Goal: Contribute content: Add original content to the website for others to see

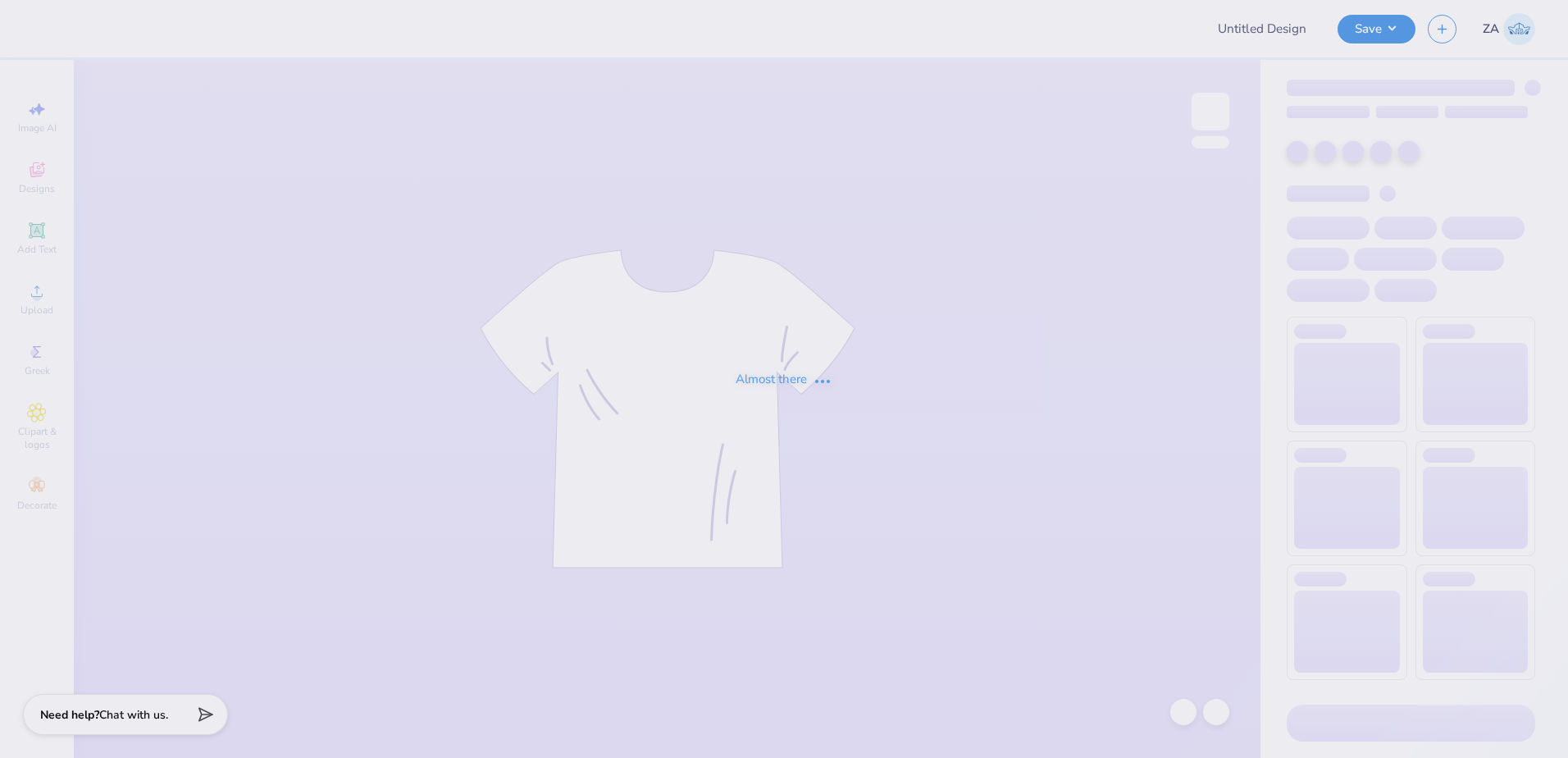
type input "new smores proof"
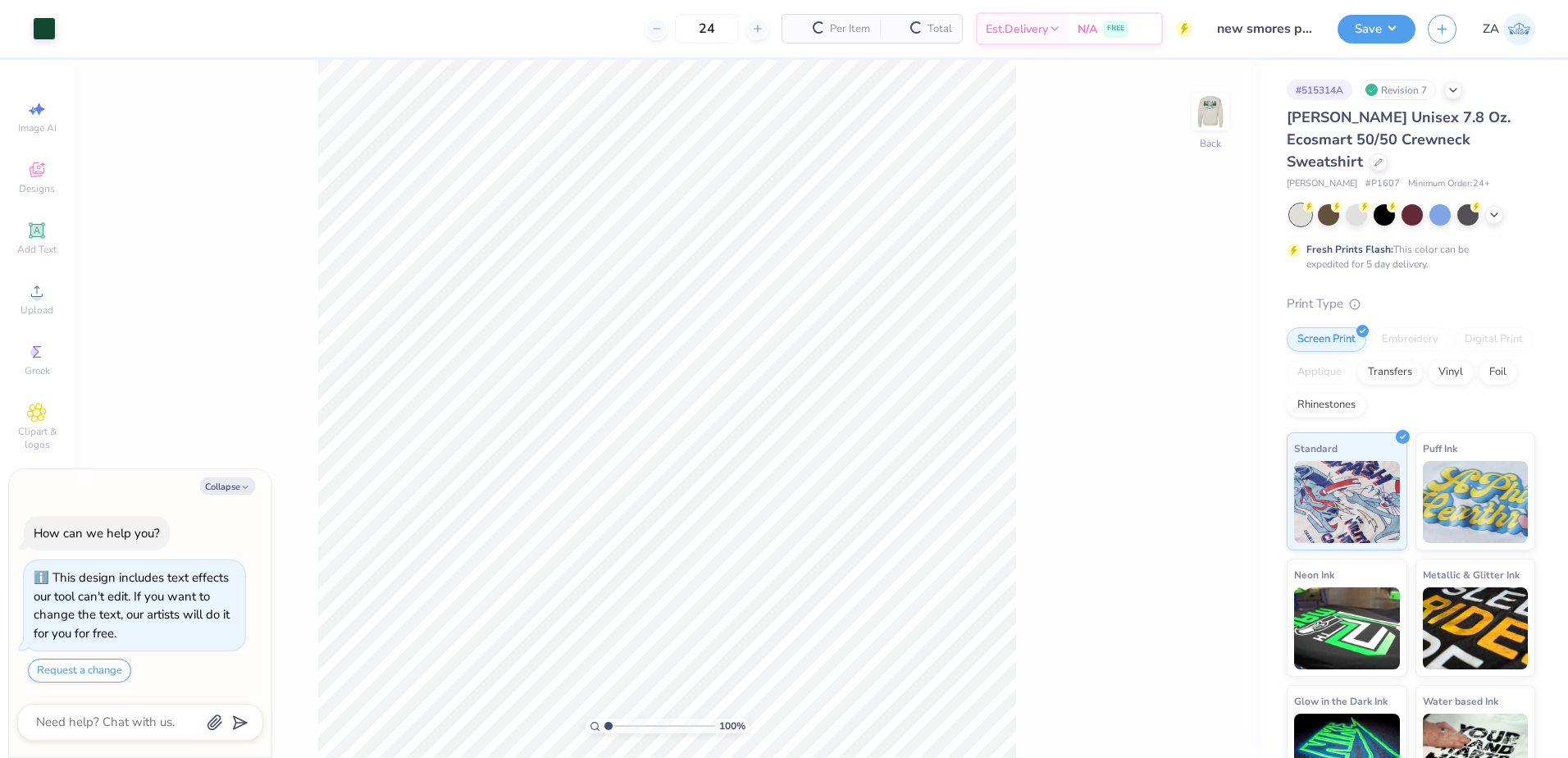
click at [1190, 125] on div "100 % Back" at bounding box center [667, 409] width 1187 height 698
click at [1213, 116] on img at bounding box center [1211, 112] width 66 height 66
click at [56, 291] on div "Upload" at bounding box center [36, 299] width 58 height 48
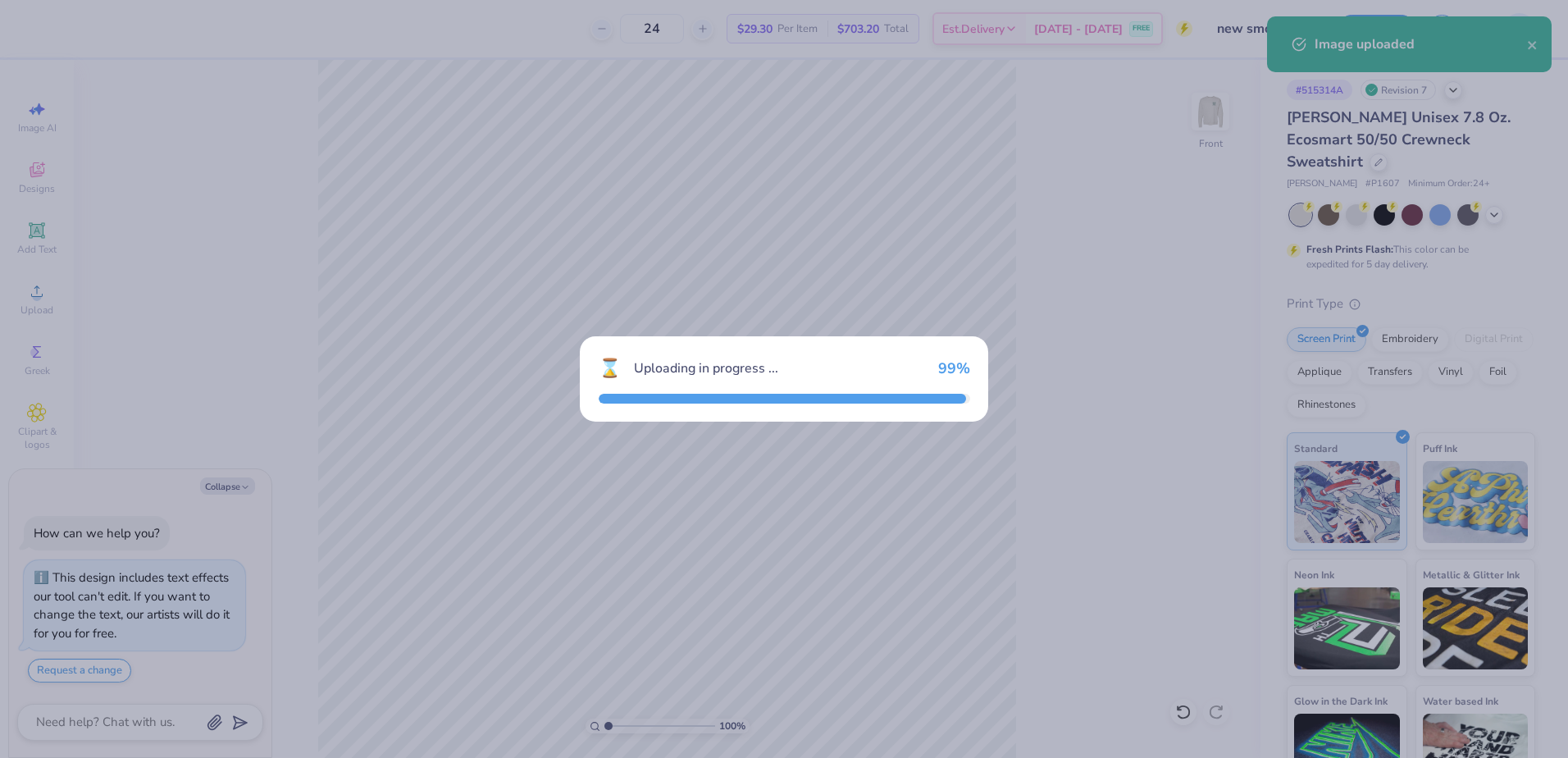
type textarea "x"
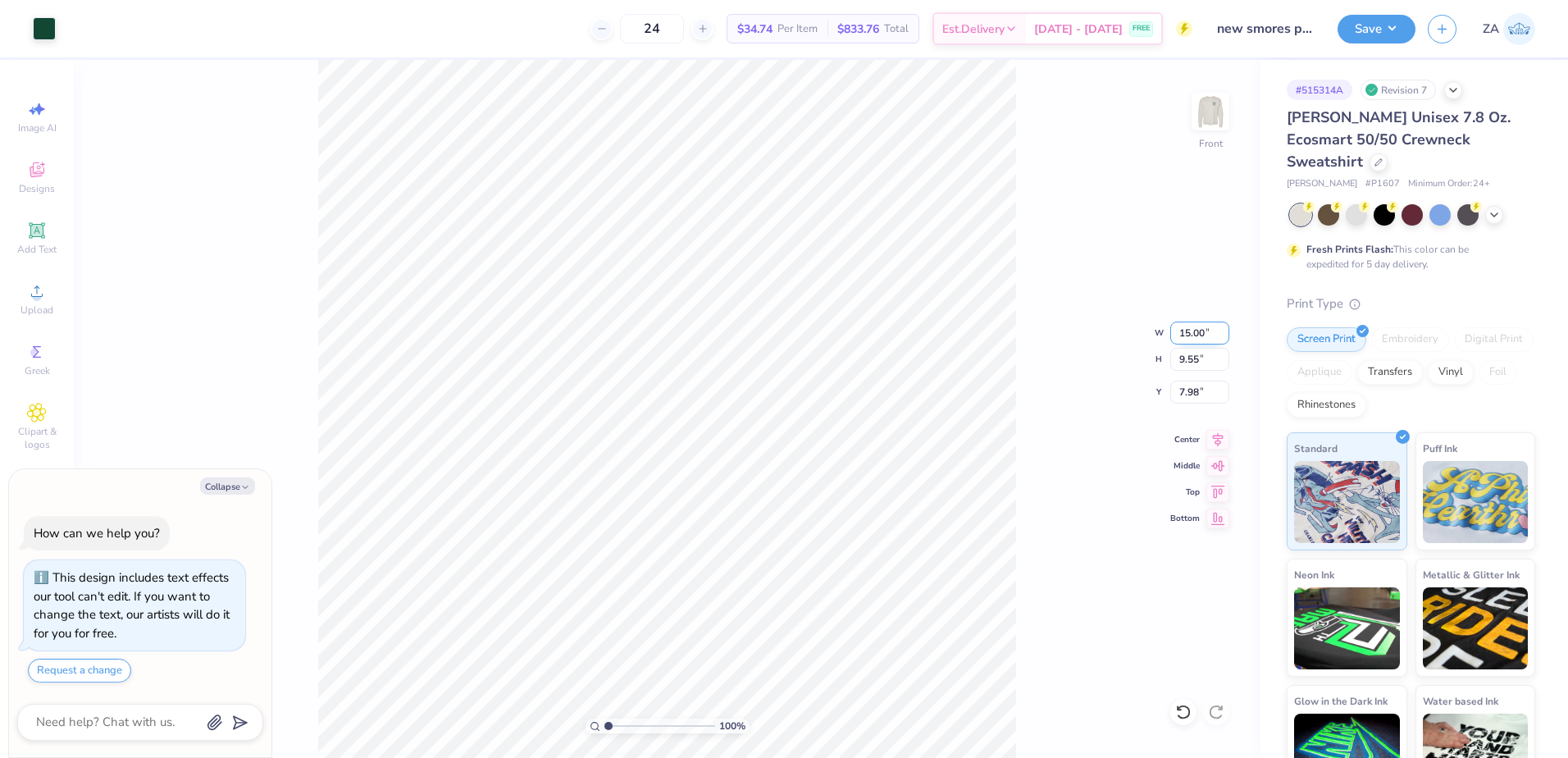
drag, startPoint x: 1176, startPoint y: 336, endPoint x: 1211, endPoint y: 332, distance: 35.2
click at [1214, 337] on input "15.00" at bounding box center [1200, 333] width 59 height 23
click at [1208, 328] on input "15.00" at bounding box center [1200, 333] width 59 height 23
type input "1"
type input "12.50"
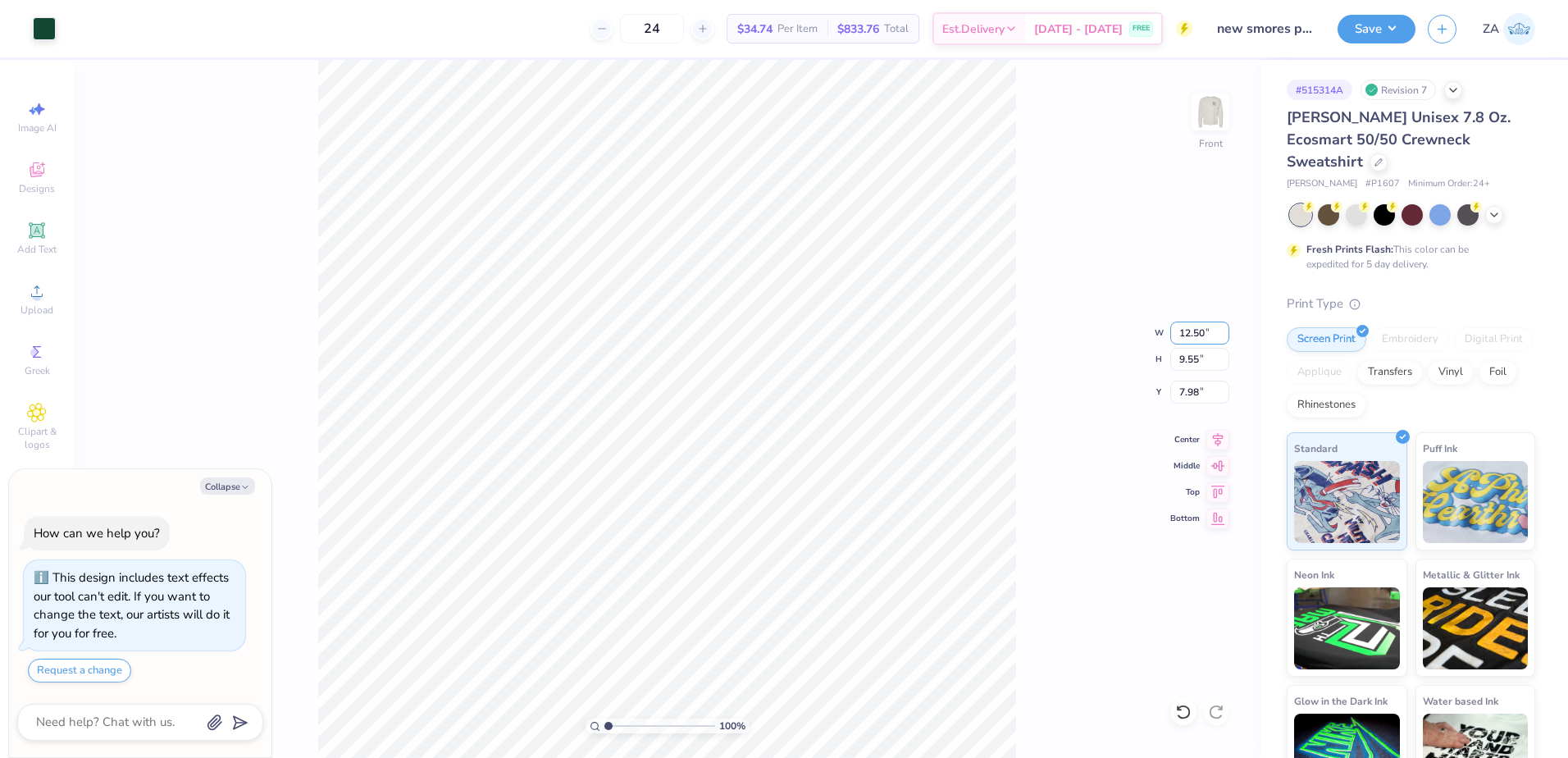
type textarea "x"
type input "7.96"
click at [1202, 387] on input "8.77" at bounding box center [1200, 392] width 59 height 23
drag, startPoint x: 1204, startPoint y: 388, endPoint x: 1179, endPoint y: 388, distance: 25.0
click at [1179, 388] on input "8.77" at bounding box center [1200, 392] width 59 height 23
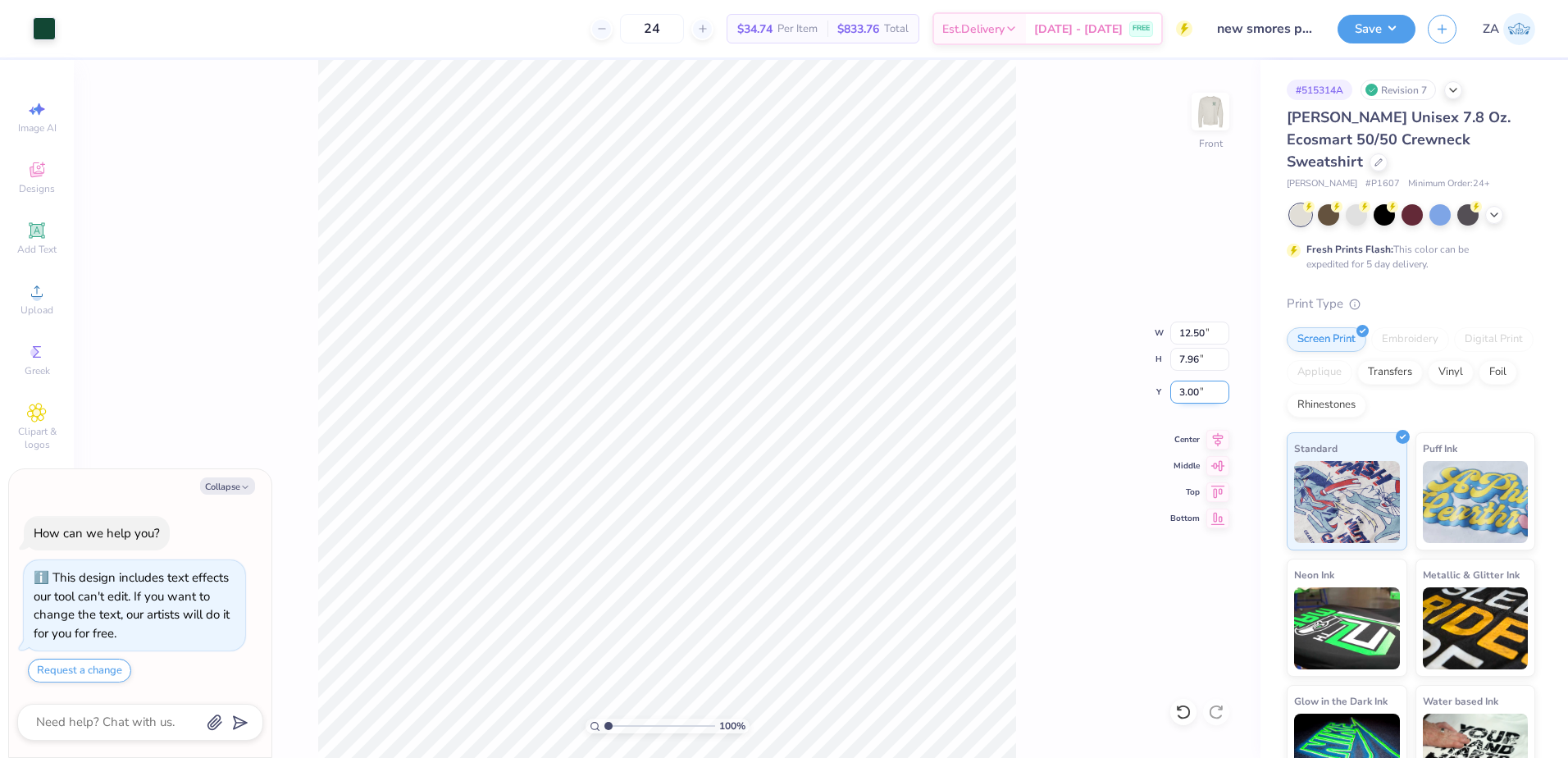
type input "3.00"
click at [1185, 112] on div "100 % Front" at bounding box center [667, 409] width 1187 height 698
click at [1211, 108] on img at bounding box center [1211, 112] width 66 height 66
click at [1358, 27] on button "Save" at bounding box center [1377, 27] width 78 height 28
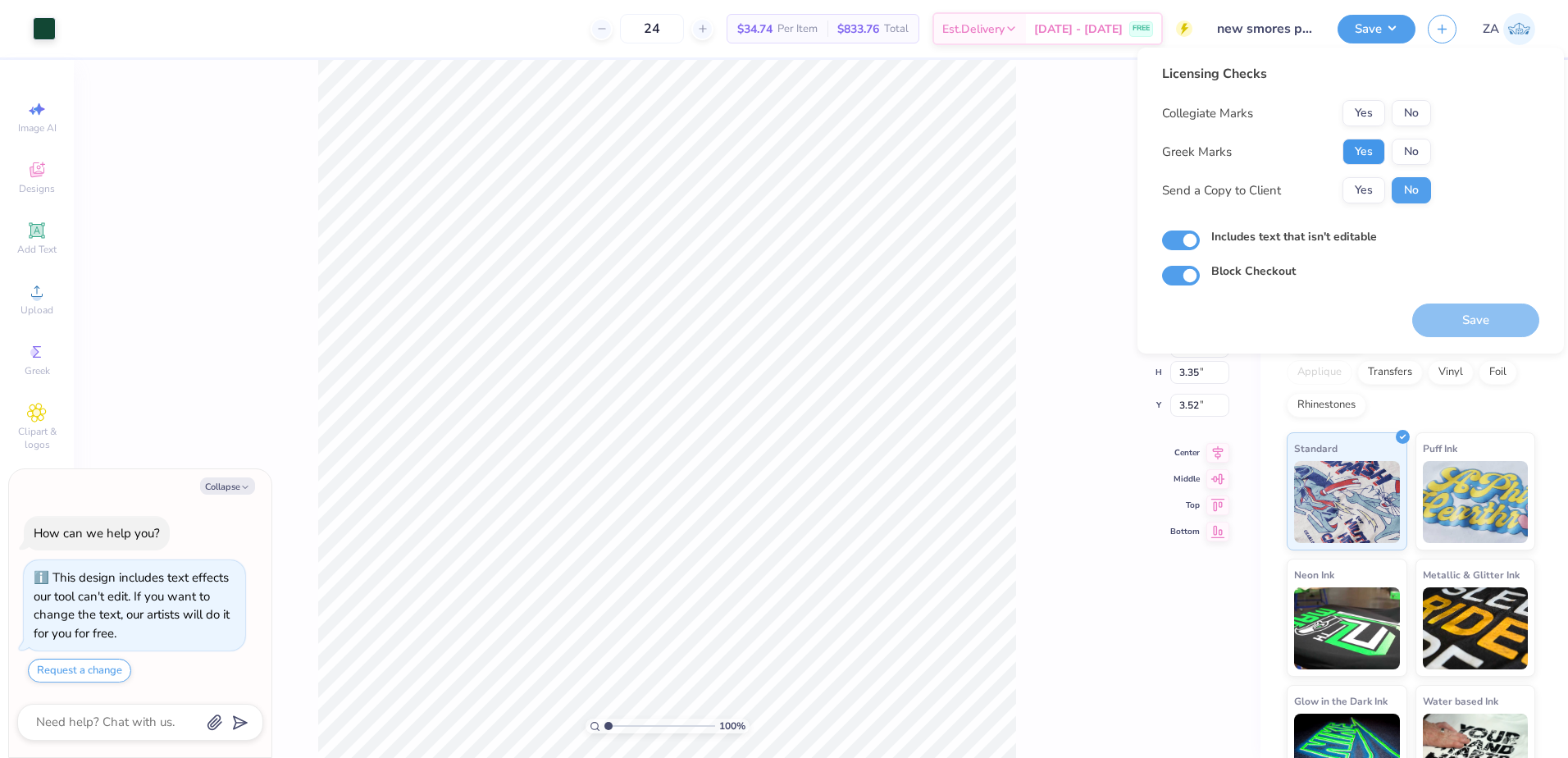
click at [1357, 161] on button "Yes" at bounding box center [1364, 152] width 43 height 27
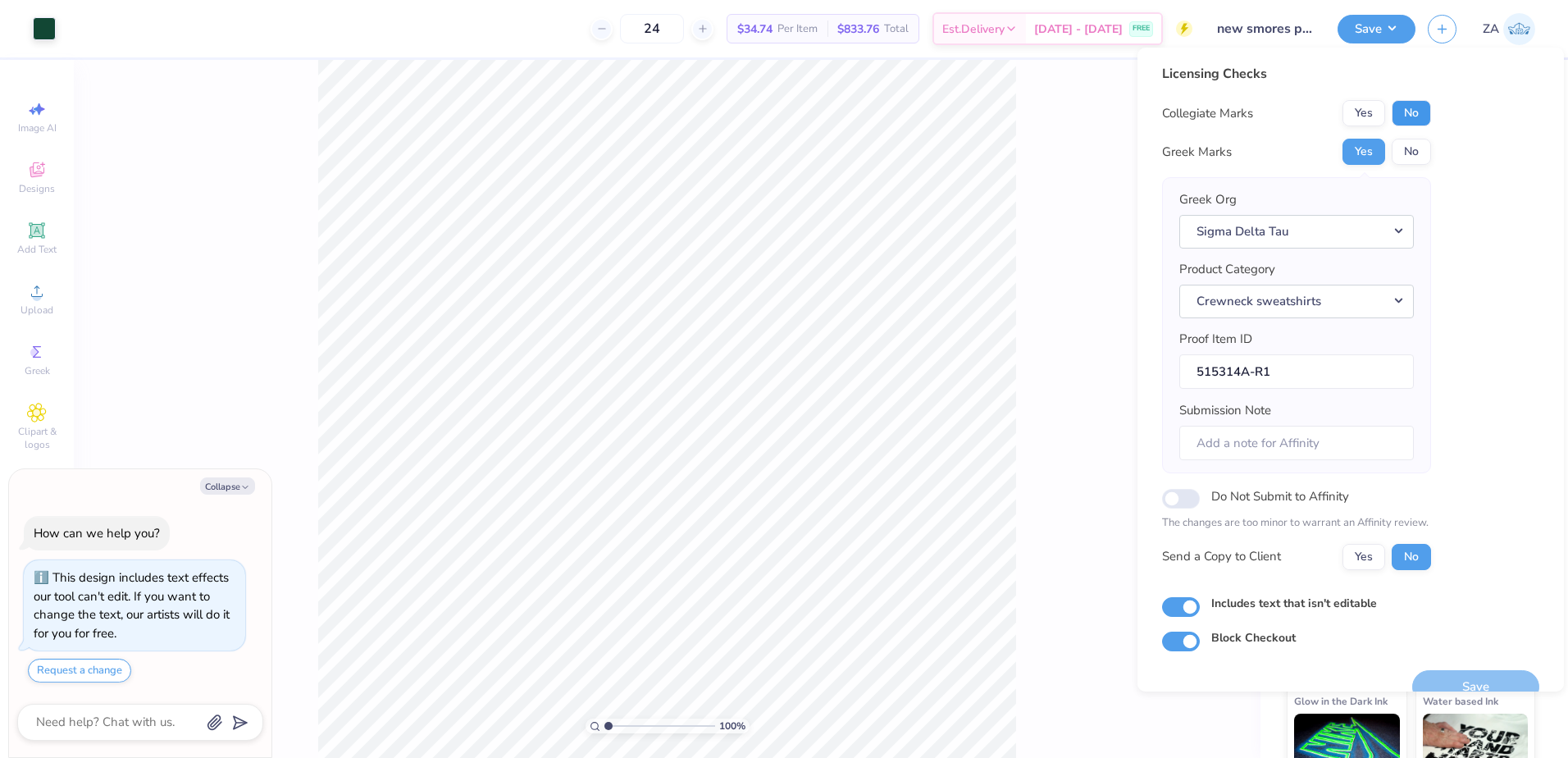
click at [1416, 113] on button "No" at bounding box center [1412, 114] width 39 height 27
click at [1437, 673] on button "Save" at bounding box center [1476, 687] width 127 height 34
type textarea "x"
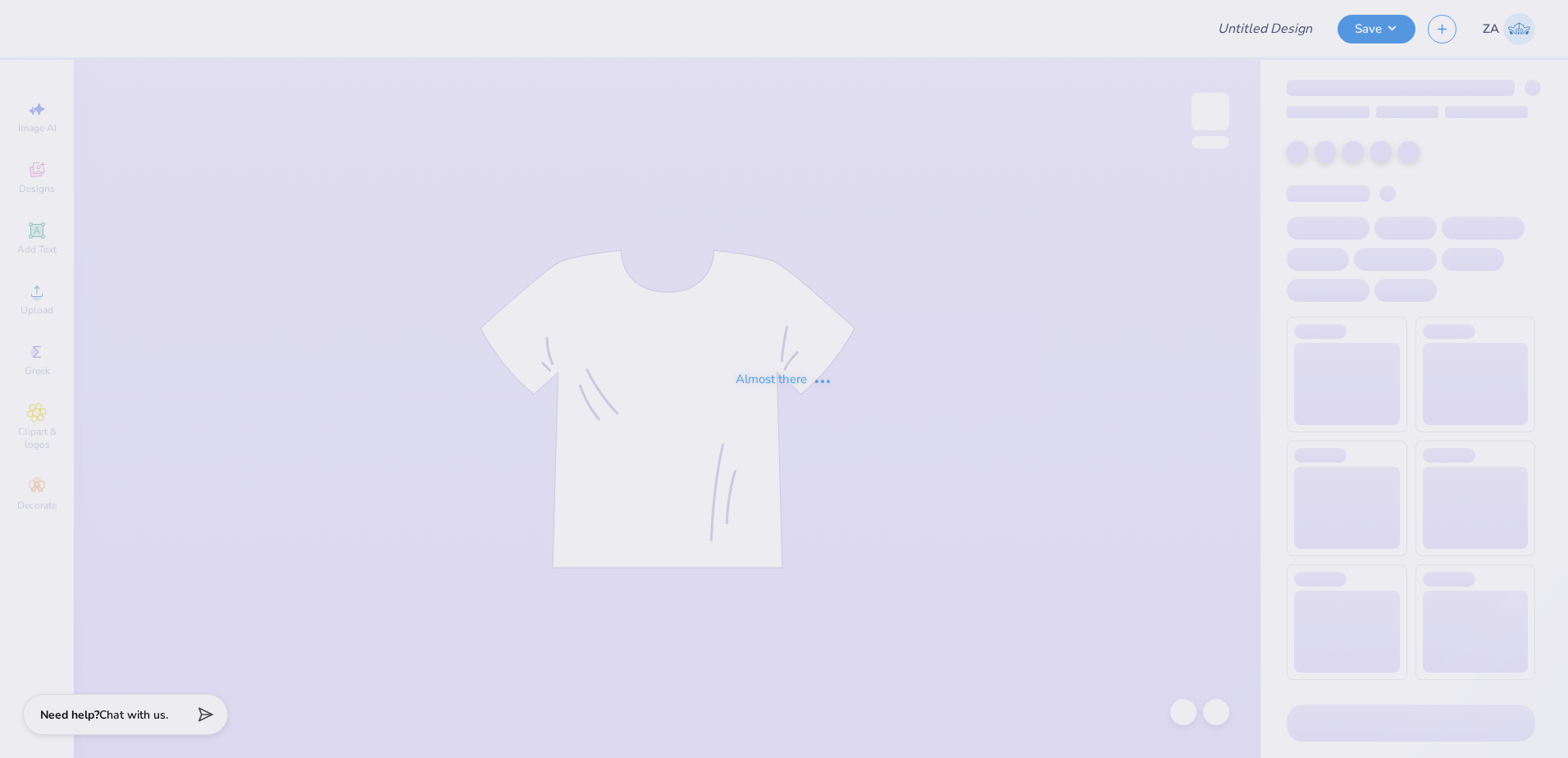
type input "[PERSON_NAME] : [GEOGRAPHIC_DATA][US_STATE]"
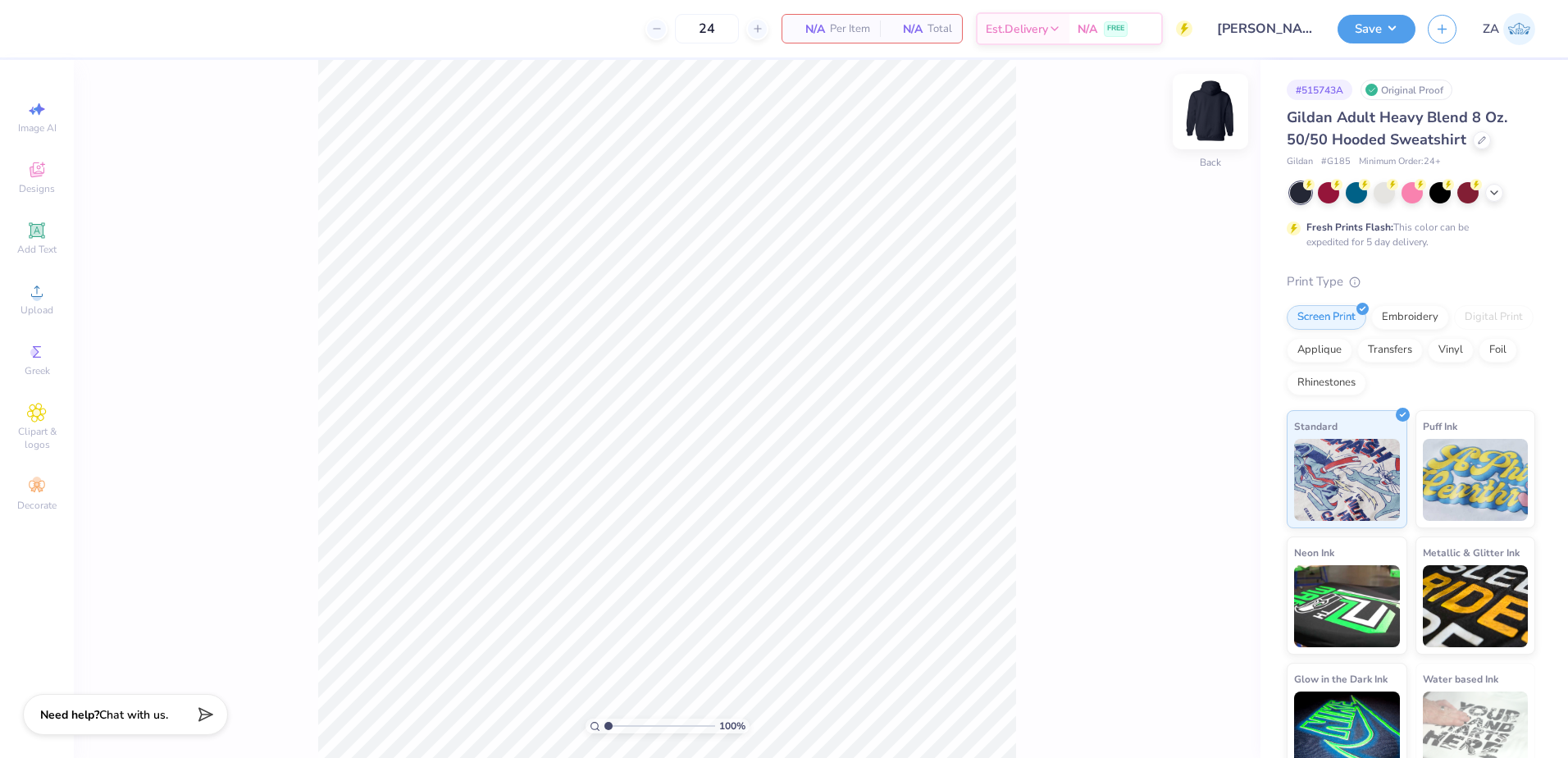
click at [1202, 117] on img at bounding box center [1211, 112] width 66 height 66
click at [44, 302] on div "Upload" at bounding box center [36, 299] width 58 height 48
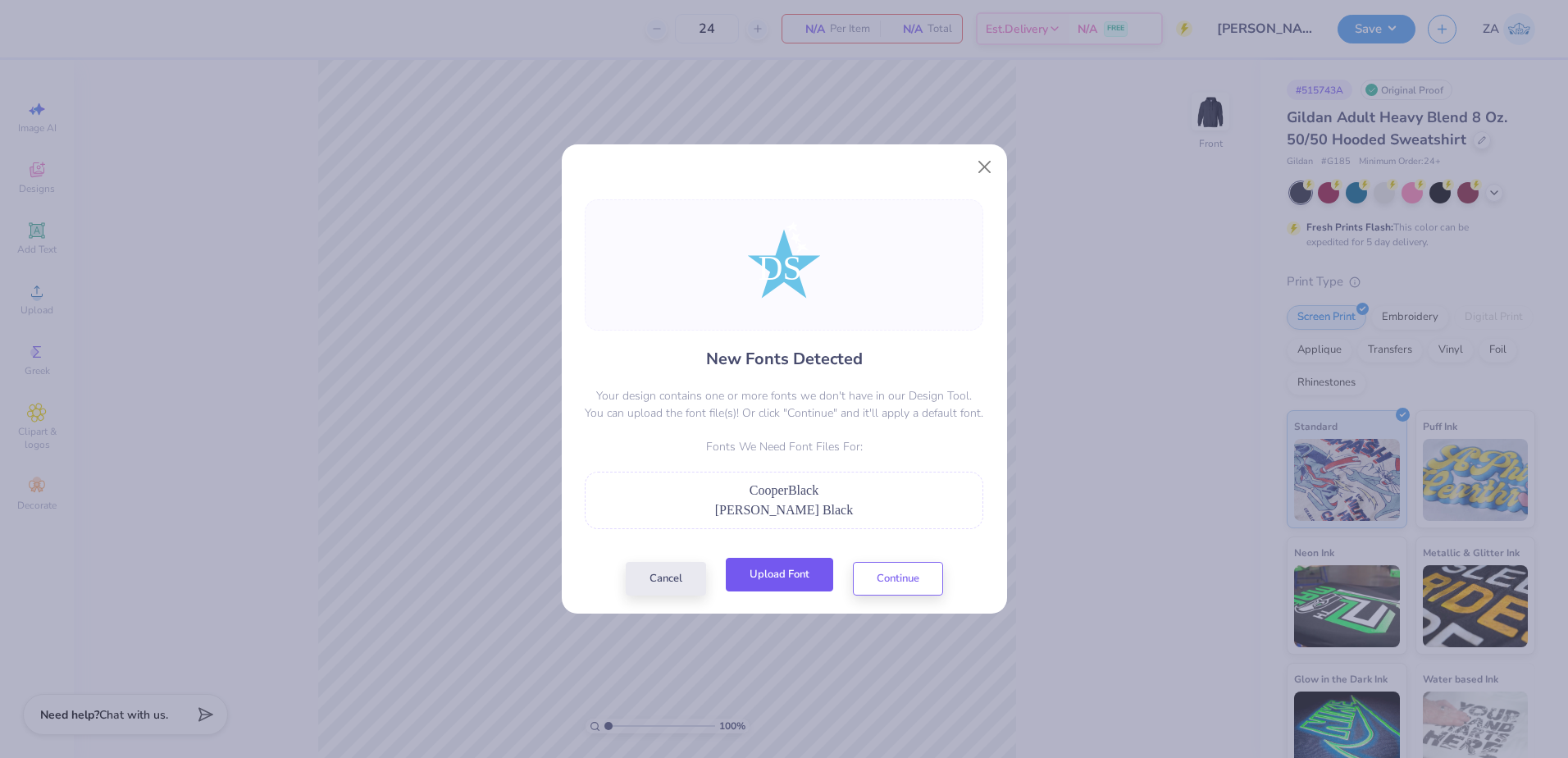
click at [775, 566] on button "Upload Font" at bounding box center [779, 575] width 107 height 34
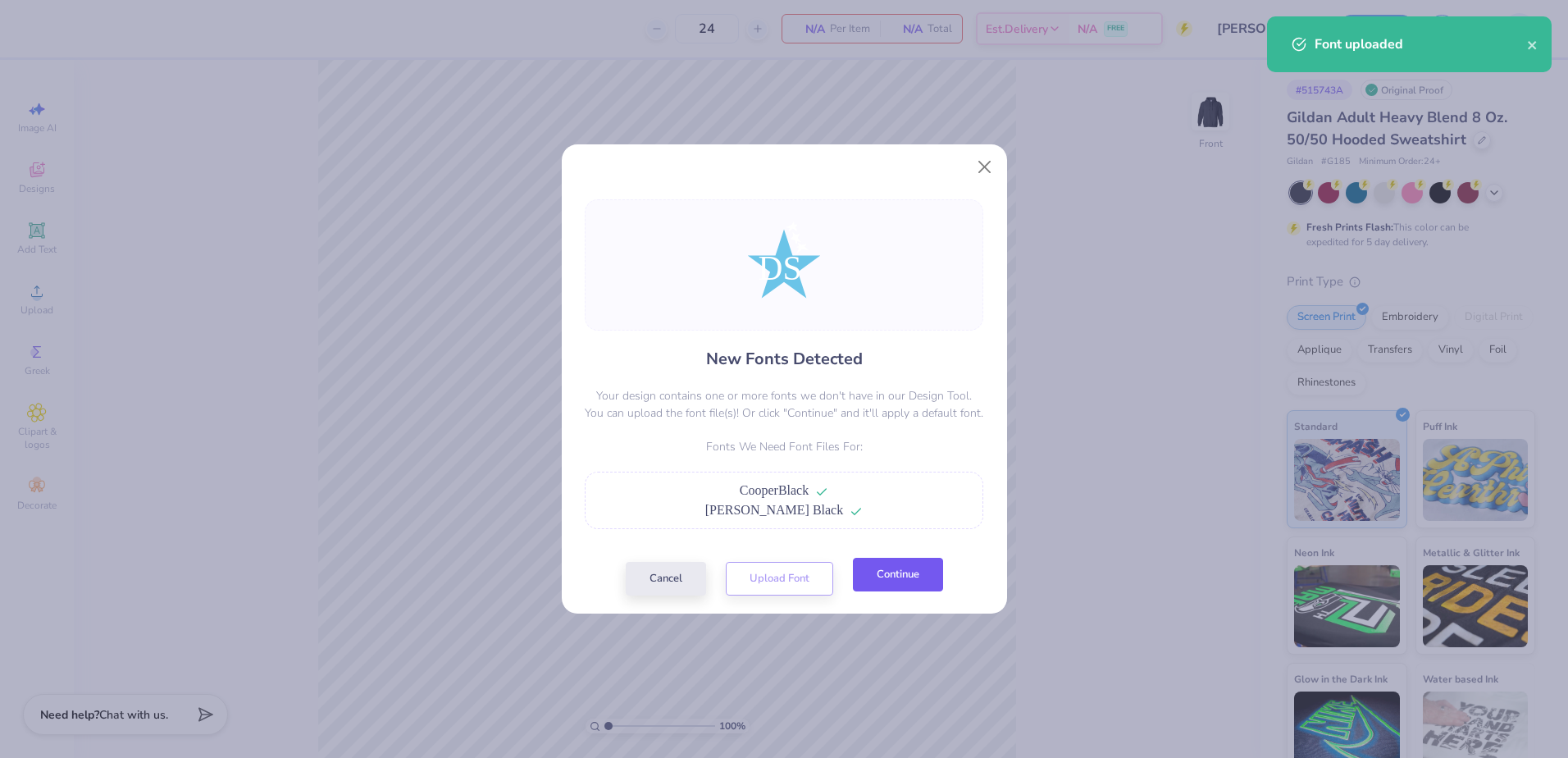
click at [897, 584] on button "Continue" at bounding box center [898, 575] width 91 height 34
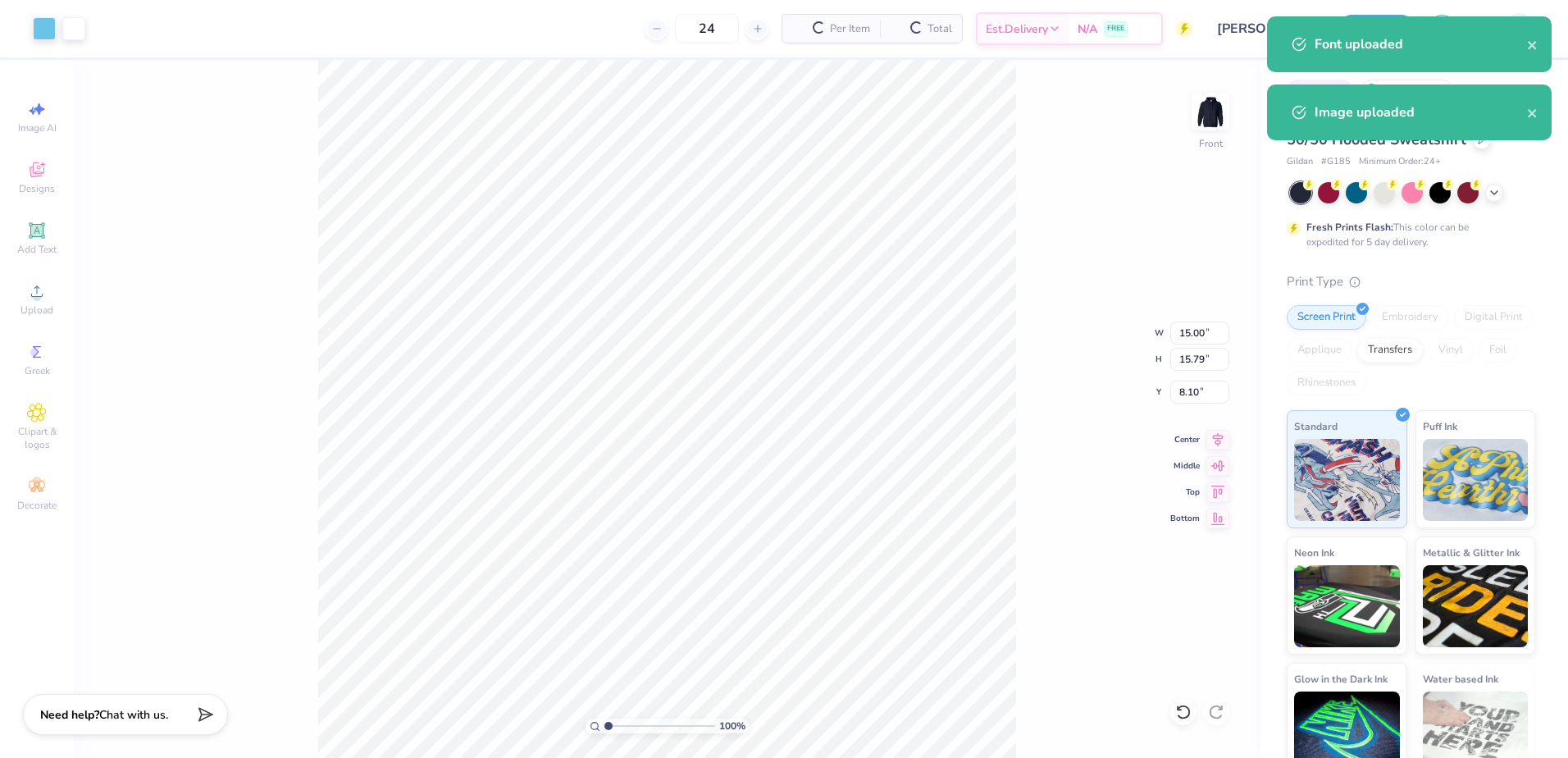
type input "9.69"
type input "10.21"
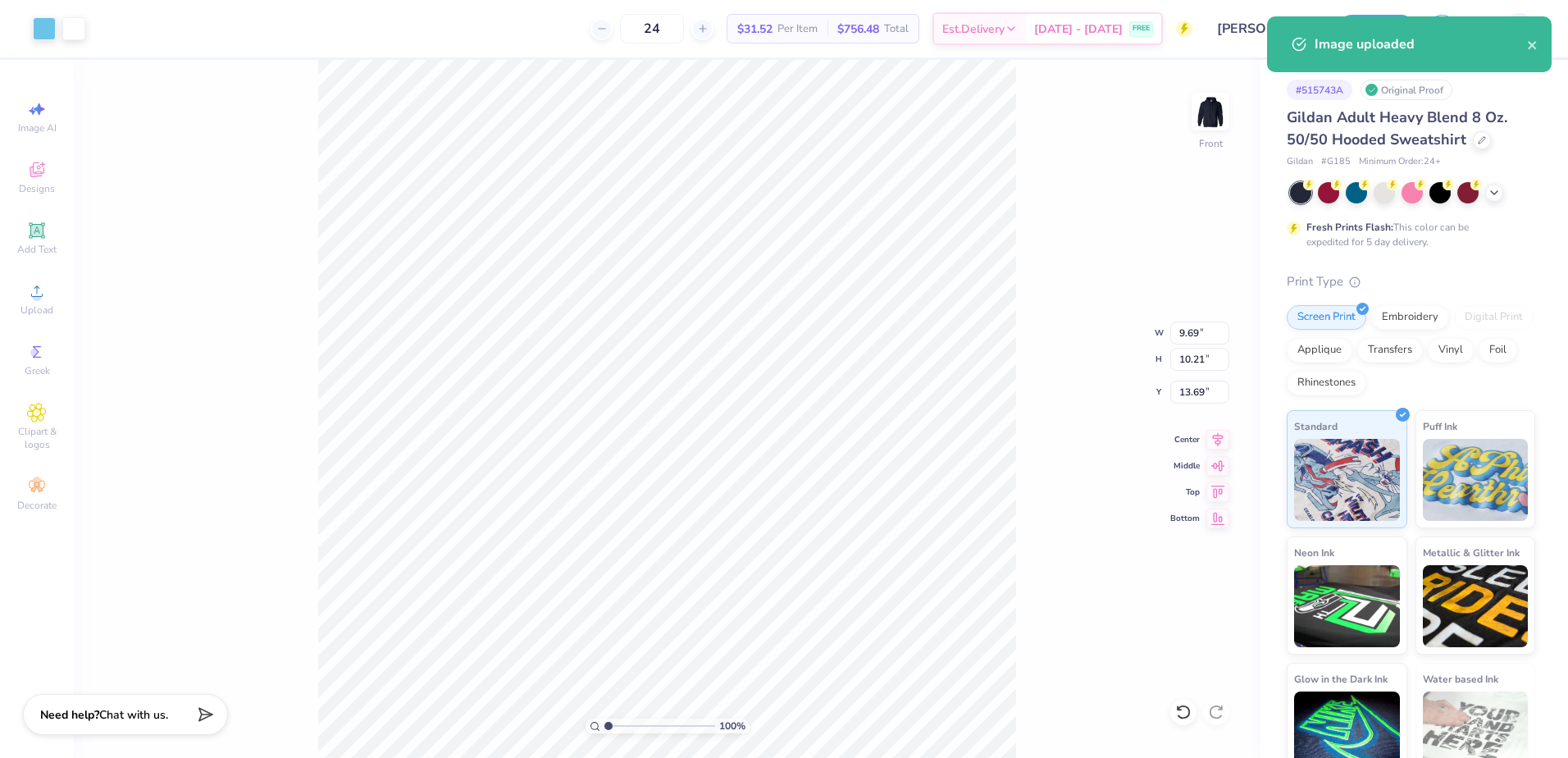
type input "8.31"
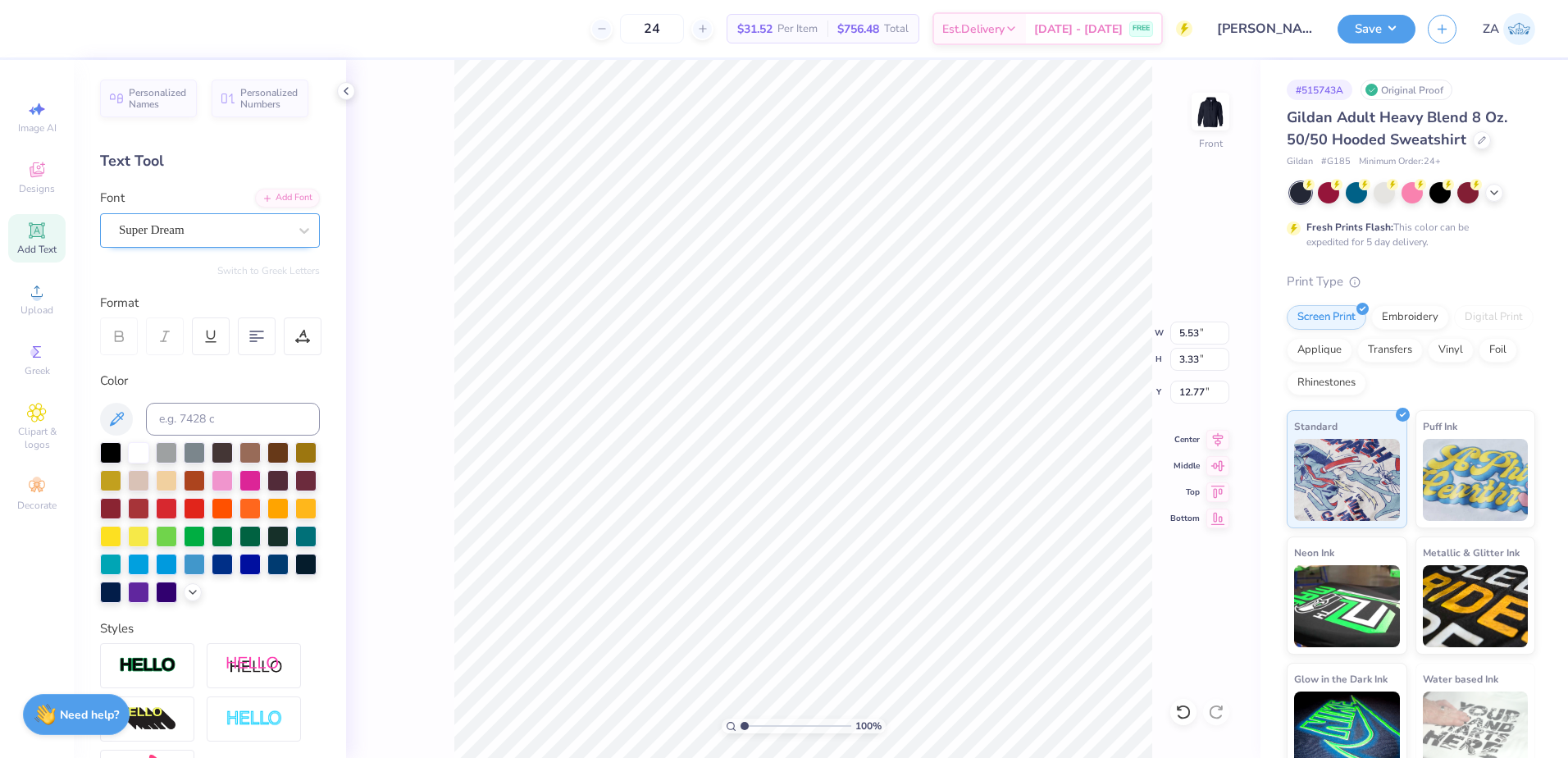
click at [218, 238] on div "Super Dream" at bounding box center [203, 230] width 172 height 26
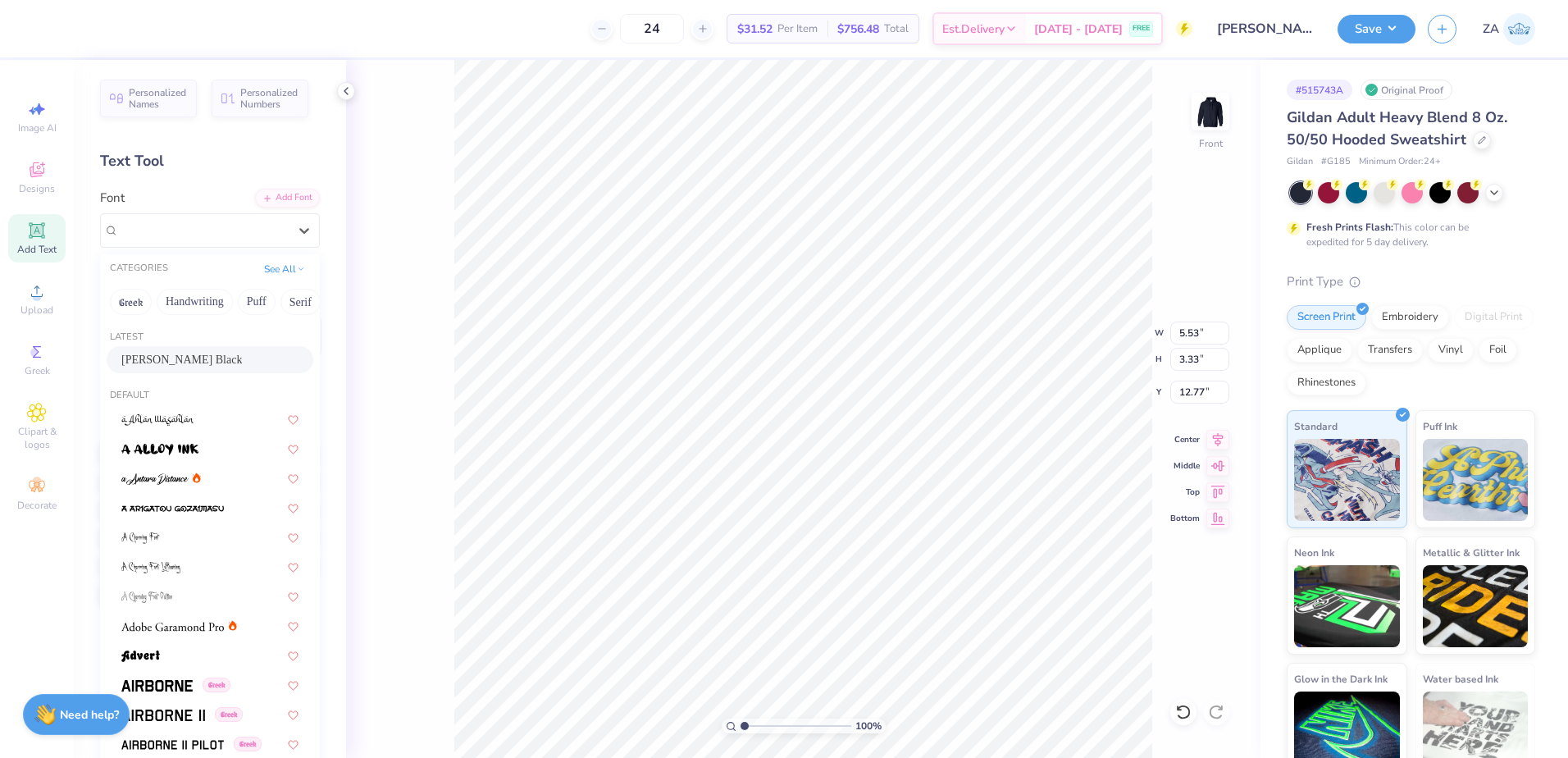
click at [196, 355] on span "[PERSON_NAME] Black" at bounding box center [182, 359] width 121 height 17
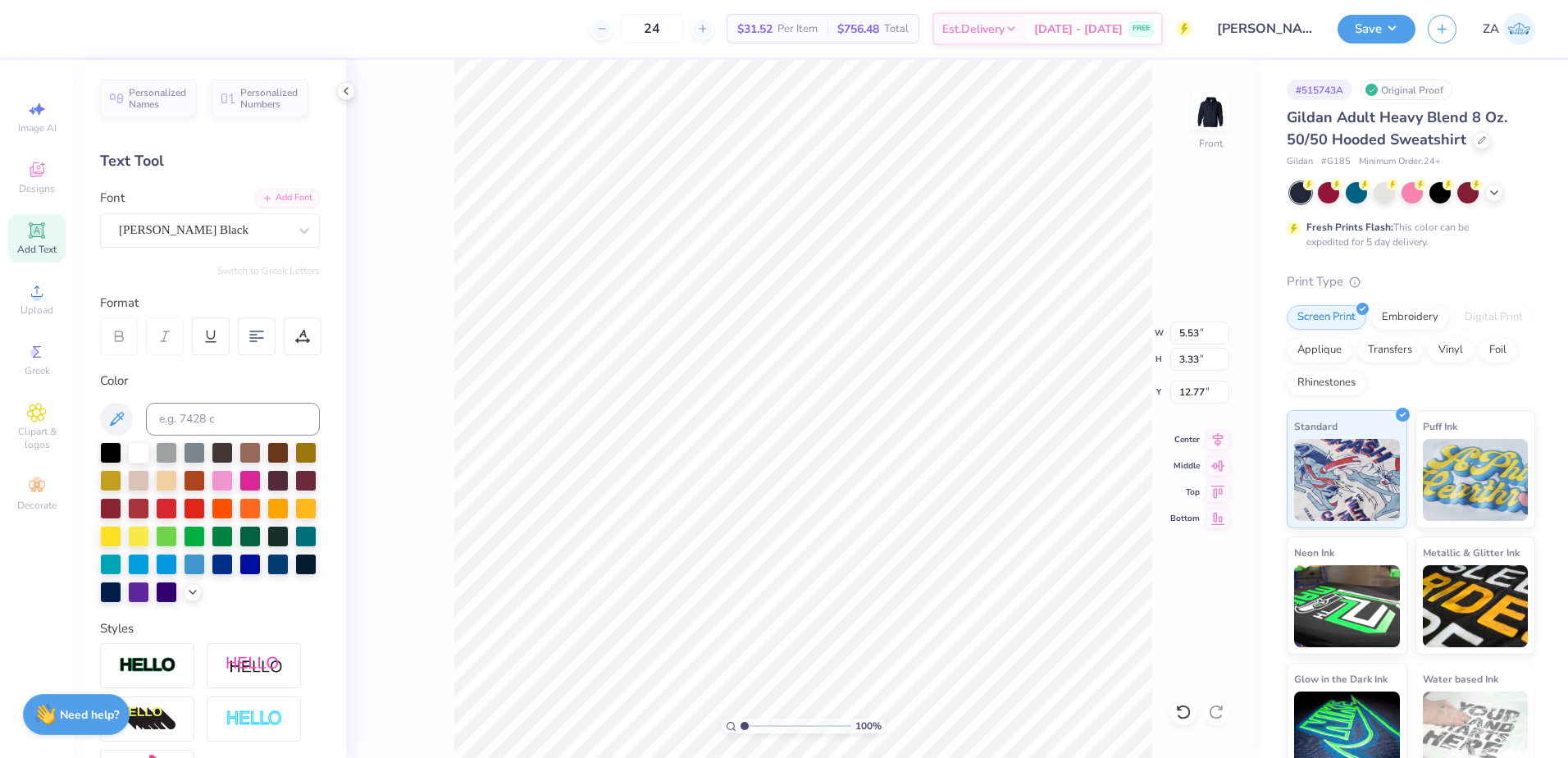
type input "6.41"
type input "3.14"
type input "12.86"
drag, startPoint x: 1206, startPoint y: 334, endPoint x: 1175, endPoint y: 333, distance: 31.0
click at [1176, 333] on input "9.69" at bounding box center [1200, 333] width 59 height 23
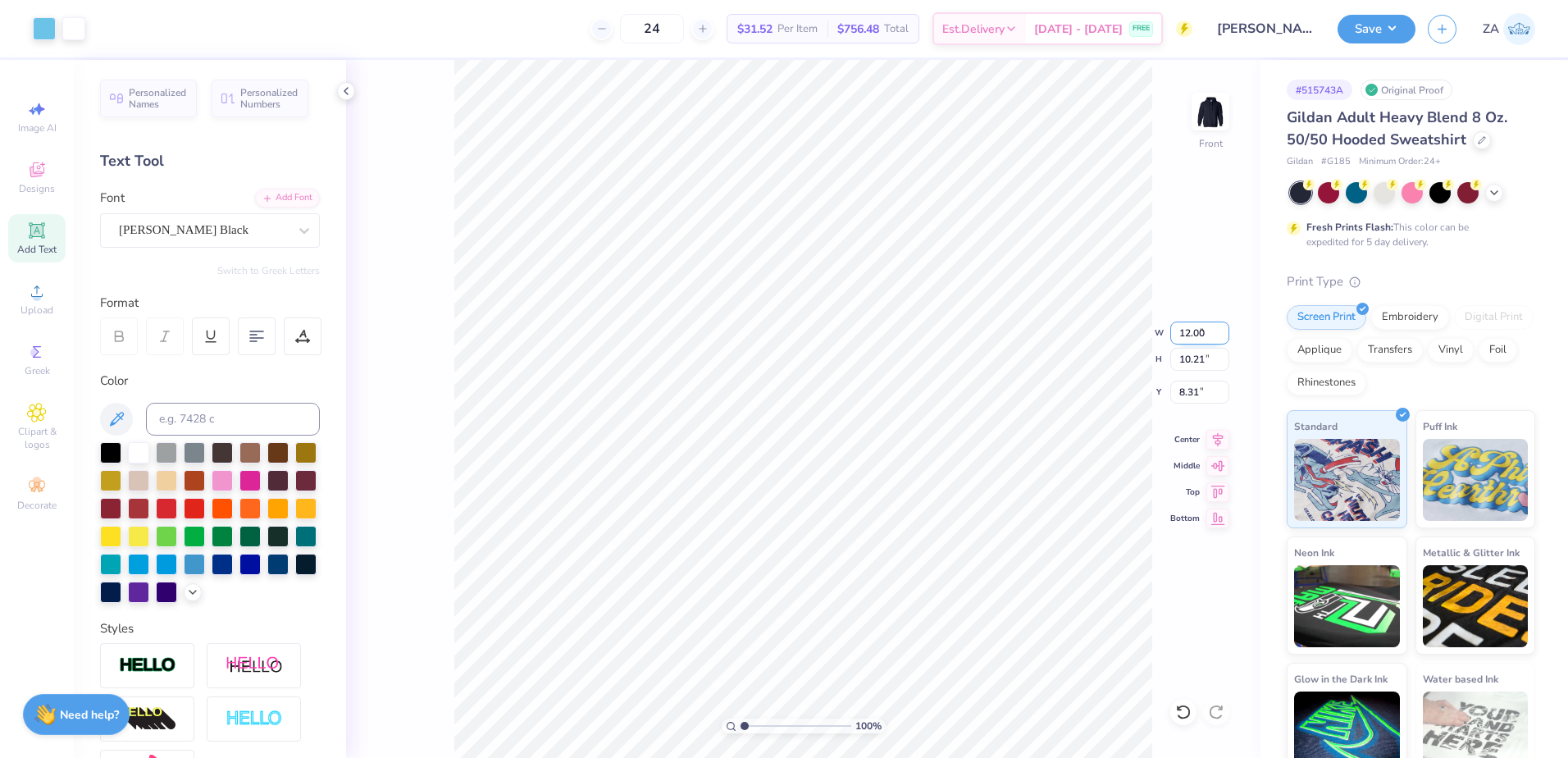
type input "12.00"
type input "12.64"
type input "7.09"
drag, startPoint x: 1207, startPoint y: 388, endPoint x: 1168, endPoint y: 389, distance: 39.0
click at [1168, 389] on div "100 % Front W 12.00 12.00 " H 12.64 12.64 " Y 7.09 7.09 " Center Middle Top Bot…" at bounding box center [803, 409] width 914 height 698
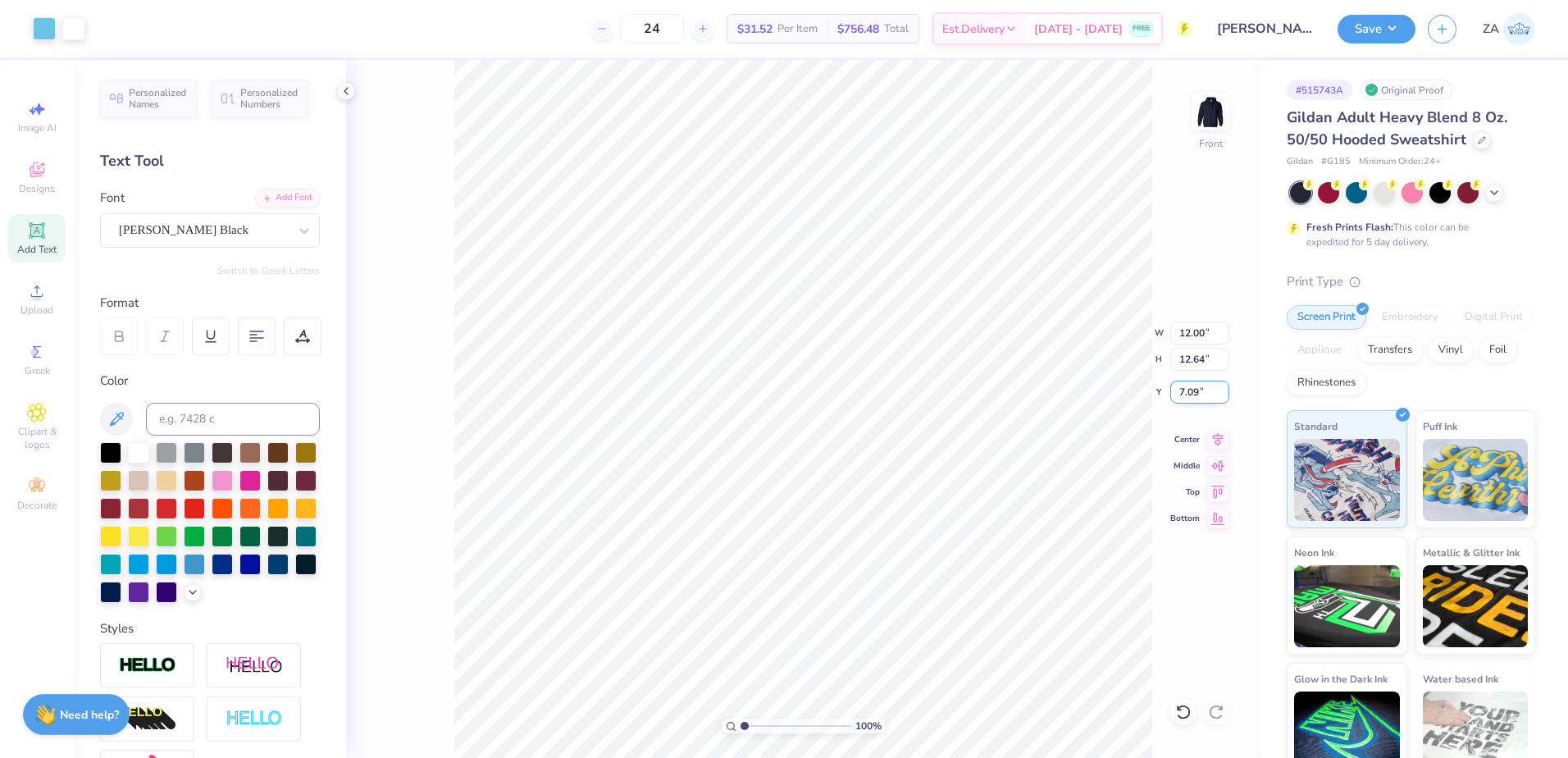
drag, startPoint x: 1207, startPoint y: 389, endPoint x: 1174, endPoint y: 390, distance: 33.0
click at [1174, 390] on input "7.09" at bounding box center [1200, 392] width 59 height 23
type input "6.00"
click at [1199, 337] on input "12.00" at bounding box center [1200, 333] width 59 height 23
type input "12.50"
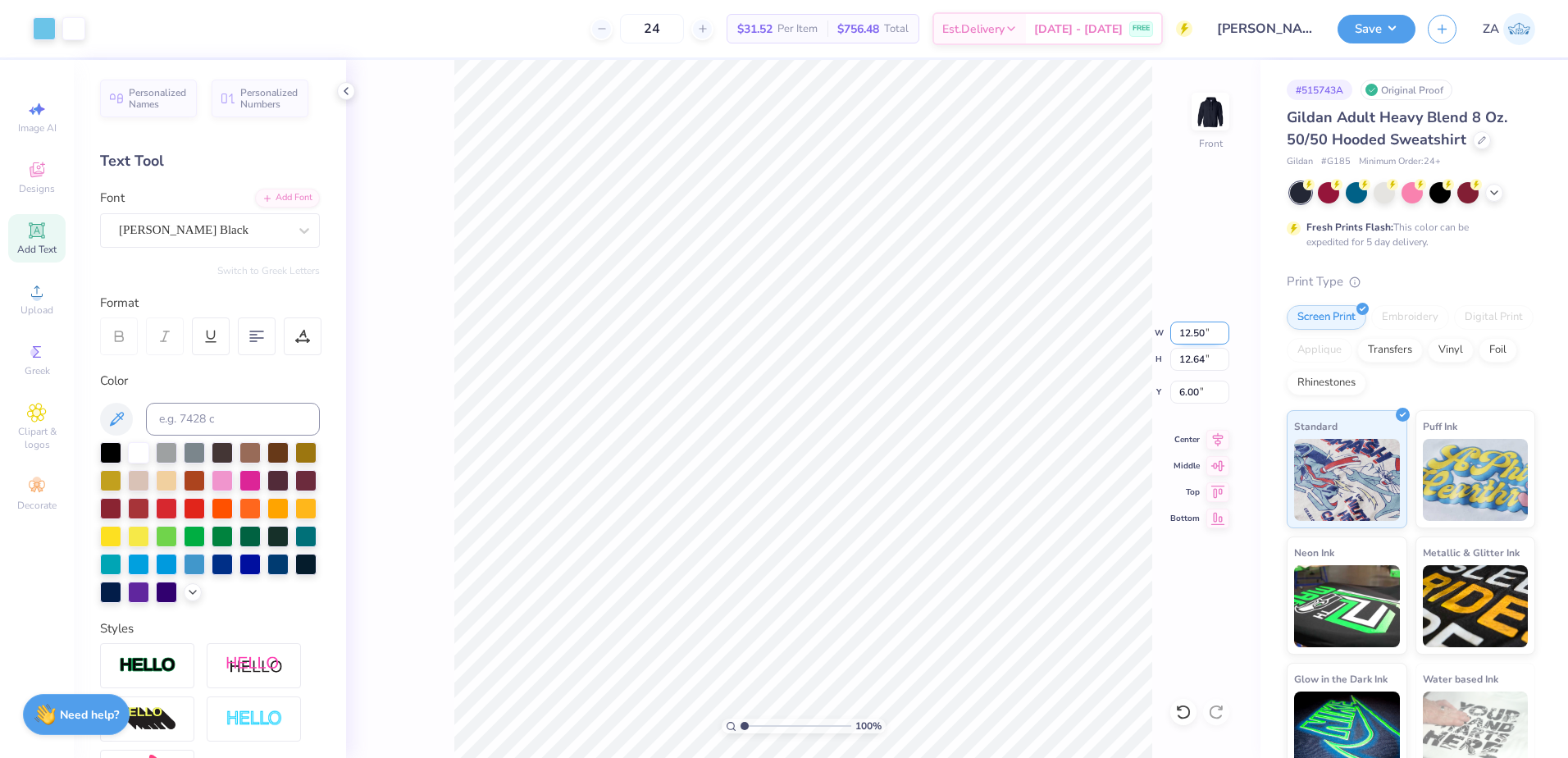
type input "13.16"
drag, startPoint x: 1207, startPoint y: 390, endPoint x: 1159, endPoint y: 394, distance: 48.2
click at [1159, 394] on div "100 % Front W 12.50 12.50 " H 13.16 13.16 " Y 6.00 6.00 " Center Middle Top Bot…" at bounding box center [803, 409] width 914 height 698
click at [1206, 113] on img at bounding box center [1211, 112] width 66 height 66
drag, startPoint x: 1176, startPoint y: 332, endPoint x: 1162, endPoint y: 333, distance: 14.0
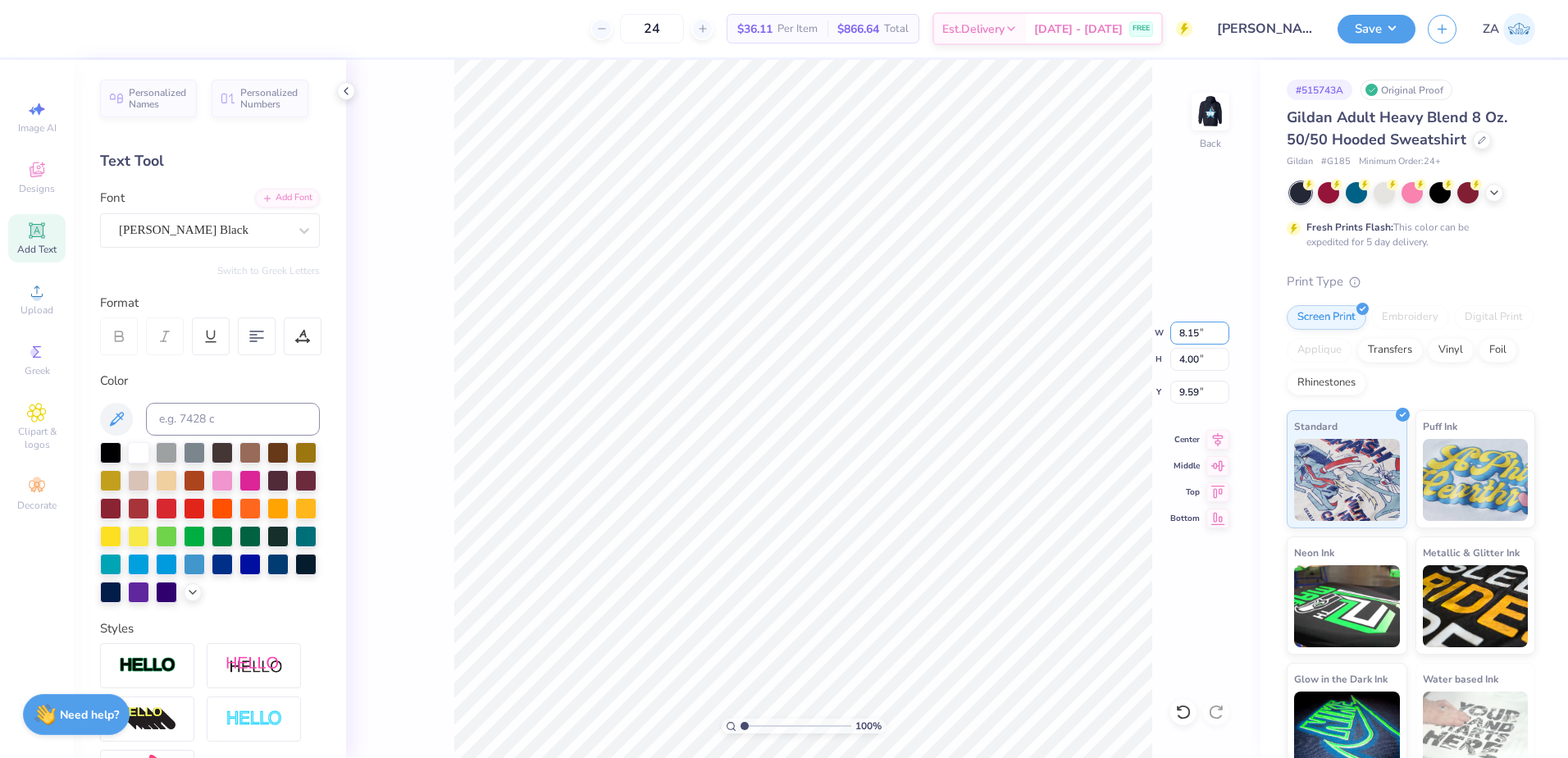
click at [1162, 333] on div "100 % Back W 8.15 8.15 " H 4.00 4.00 " Y 9.59 9.59 " Center Middle Top Bottom" at bounding box center [803, 409] width 914 height 698
drag, startPoint x: 1207, startPoint y: 332, endPoint x: 1176, endPoint y: 332, distance: 31.0
click at [1176, 332] on input "8.15" at bounding box center [1200, 333] width 59 height 23
type input "3.50"
type input "1.72"
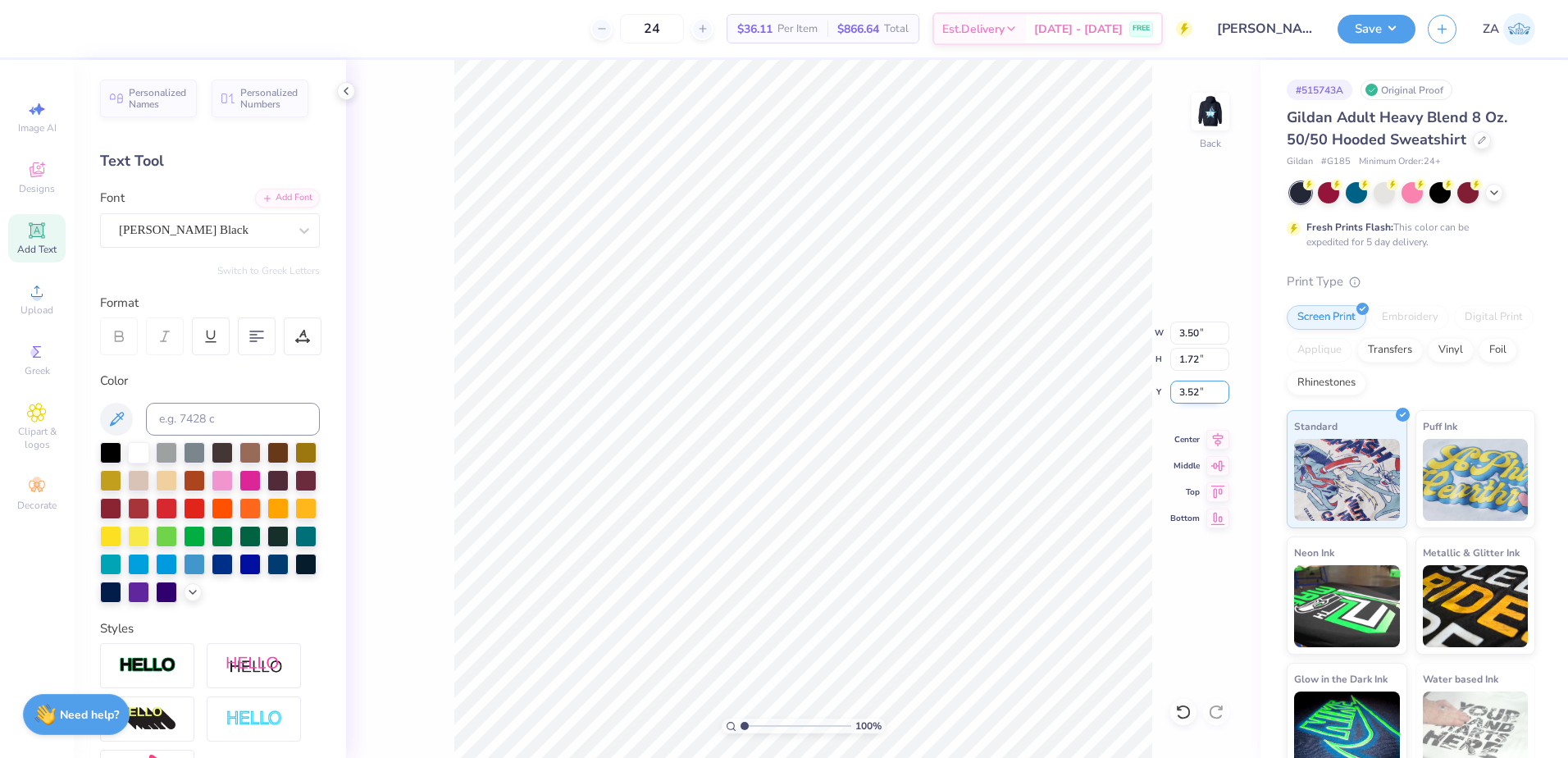
drag, startPoint x: 1200, startPoint y: 387, endPoint x: 1181, endPoint y: 387, distance: 19.0
click at [1181, 387] on input "3.52" at bounding box center [1200, 392] width 59 height 23
type input "3.00"
click at [1369, 29] on button "Save" at bounding box center [1377, 27] width 78 height 28
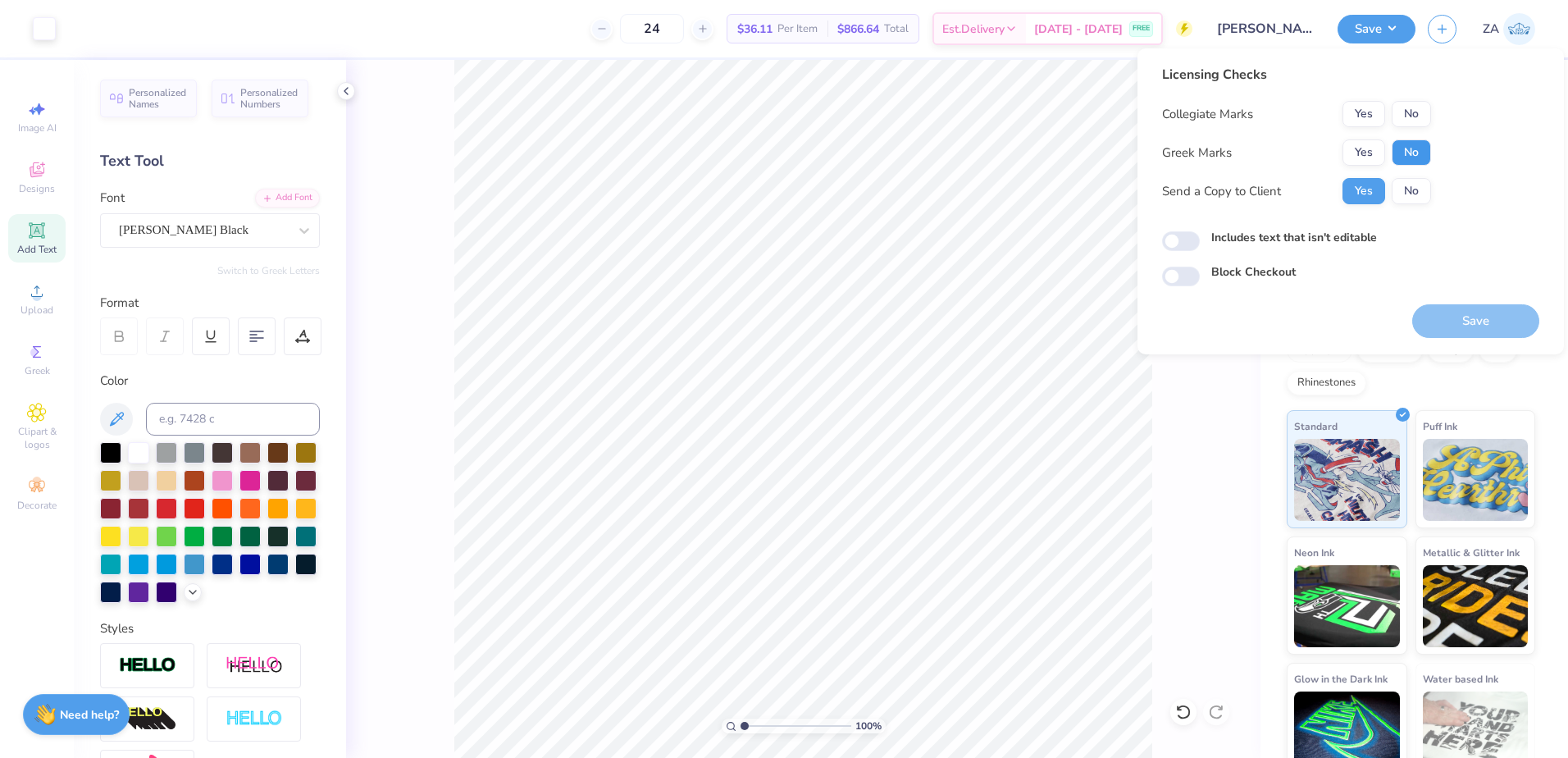
click at [1405, 154] on button "No" at bounding box center [1412, 153] width 39 height 27
click at [1408, 108] on button "No" at bounding box center [1412, 115] width 39 height 27
click at [1448, 315] on button "Save" at bounding box center [1476, 322] width 127 height 34
